Goal: Find specific page/section: Find specific page/section

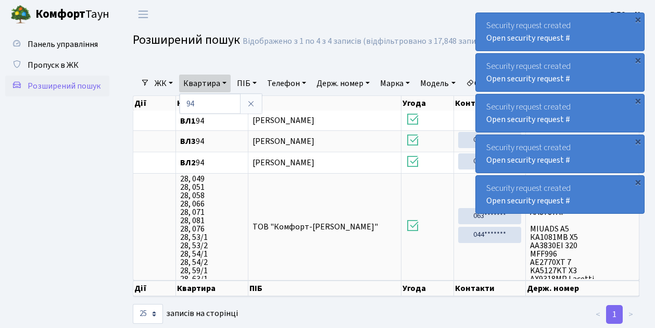
select select "25"
click at [61, 62] on span "Пропуск в ЖК" at bounding box center [53, 64] width 51 height 11
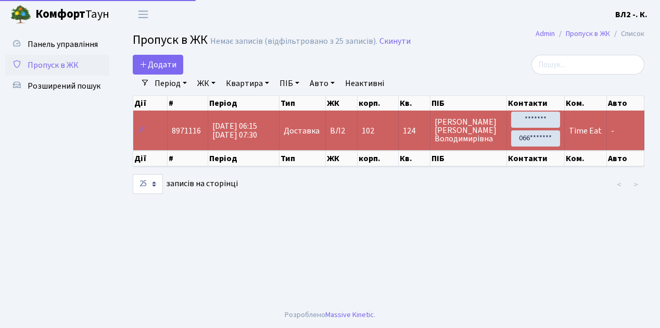
select select "25"
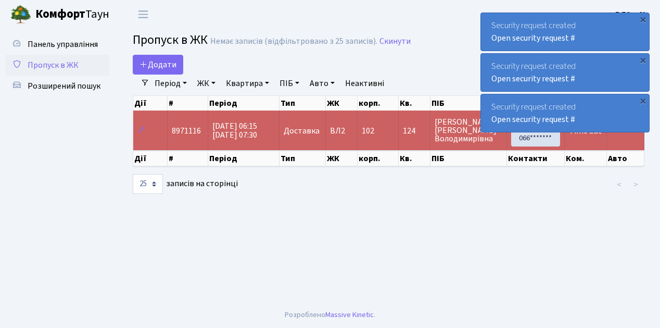
click at [53, 67] on span "Пропуск в ЖК" at bounding box center [53, 64] width 51 height 11
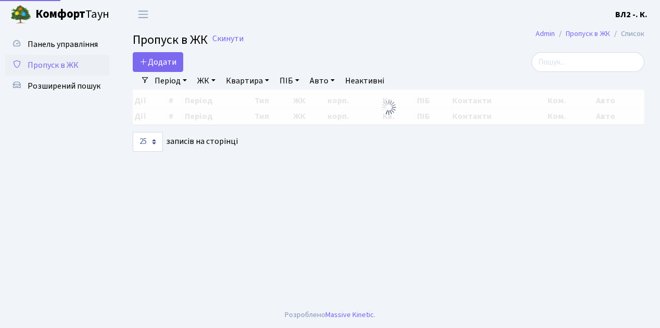
select select "25"
